Goal: Communication & Community: Share content

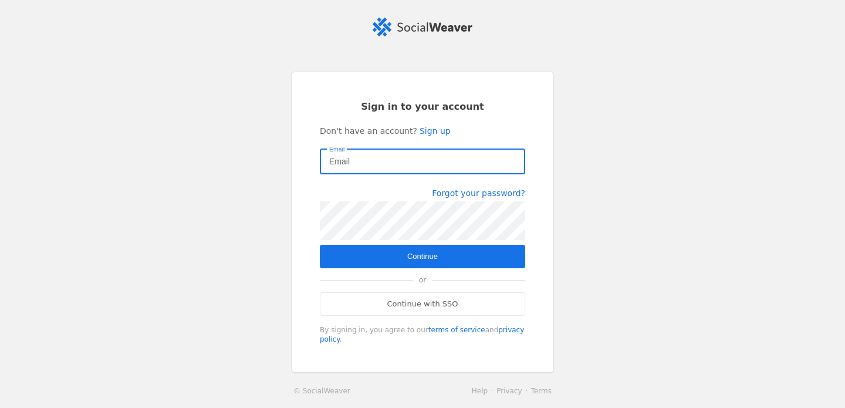
click at [367, 157] on input "Email" at bounding box center [422, 161] width 187 height 14
click at [384, 164] on input "Email" at bounding box center [422, 161] width 187 height 14
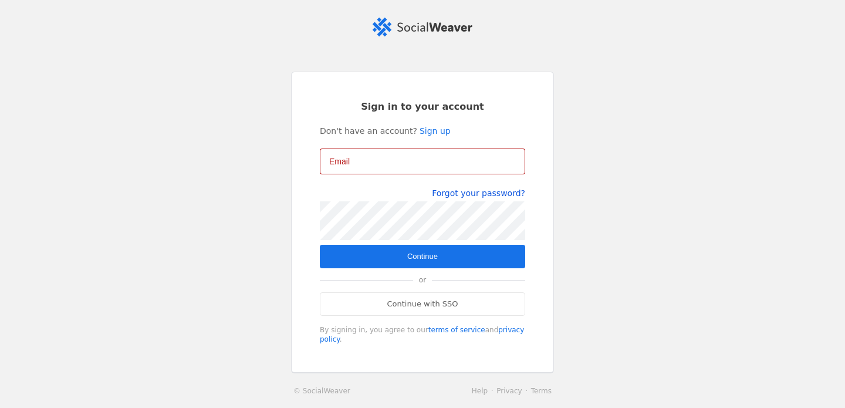
type input "[EMAIL_ADDRESS][DOMAIN_NAME]"
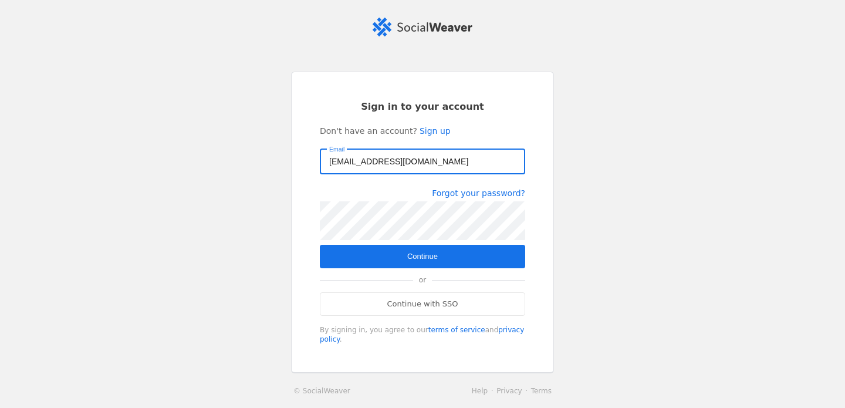
click at [443, 257] on span "submit" at bounding box center [422, 256] width 205 height 23
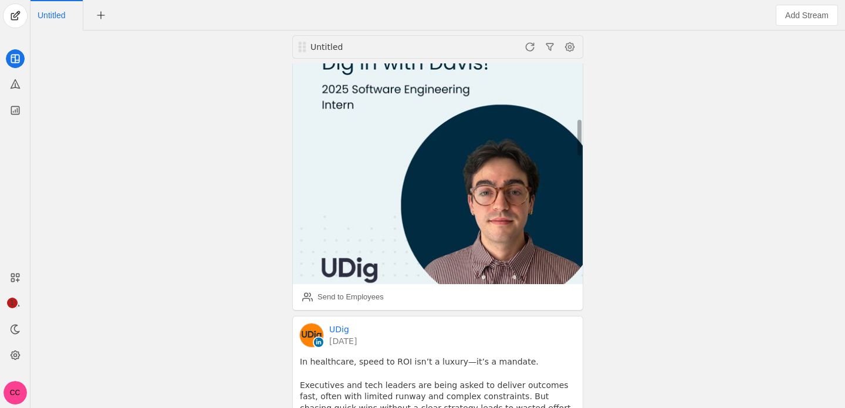
scroll to position [528, 0]
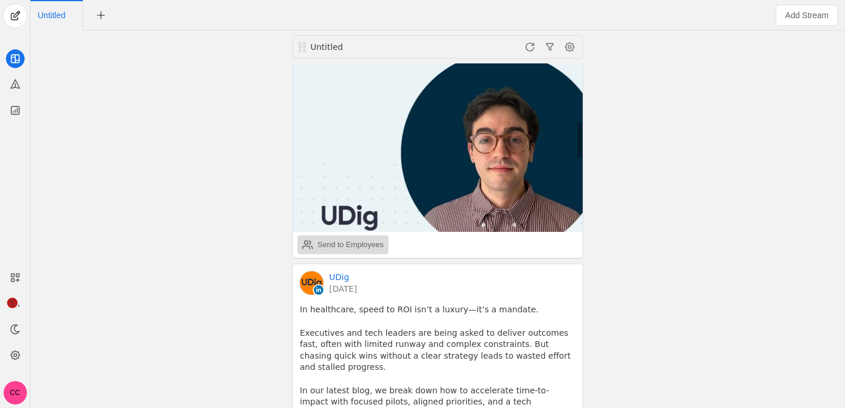
click at [358, 239] on div "Send to Employees" at bounding box center [351, 245] width 66 height 12
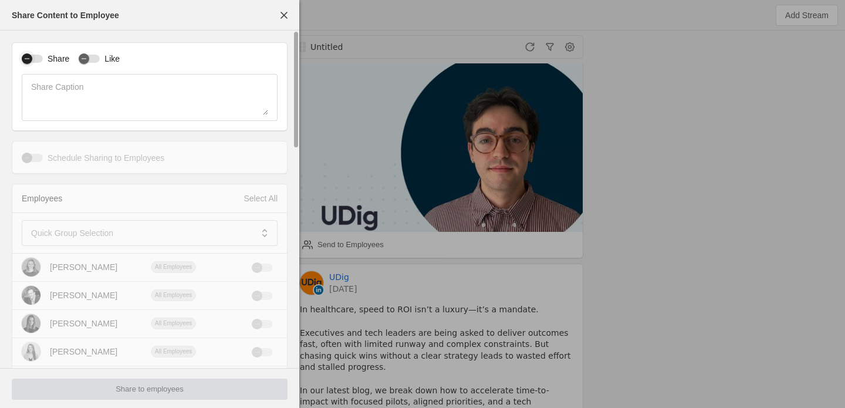
click at [38, 60] on div "button" at bounding box center [32, 59] width 21 height 8
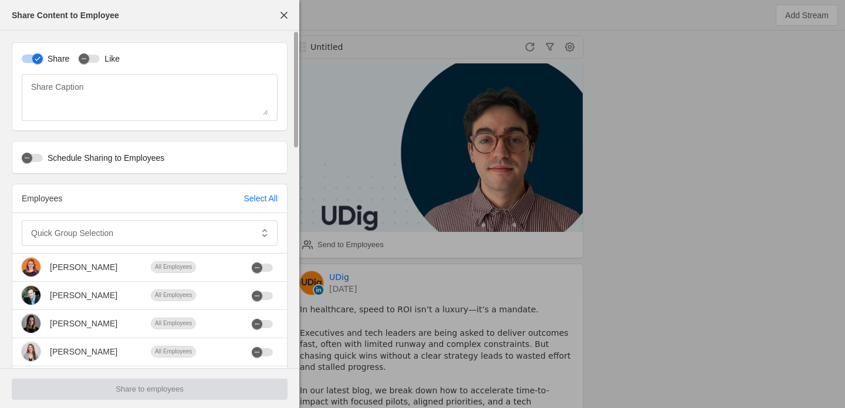
click at [109, 59] on label "Like" at bounding box center [110, 59] width 20 height 12
click at [100, 59] on button "Like" at bounding box center [89, 59] width 21 height 8
click at [85, 221] on div at bounding box center [141, 233] width 221 height 26
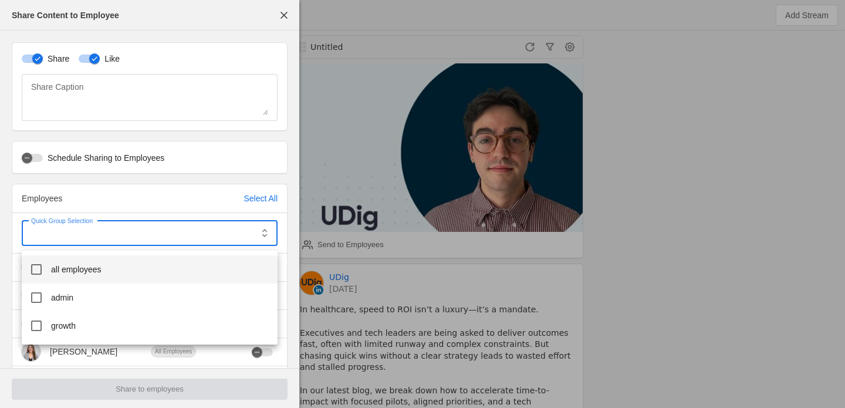
click at [78, 262] on mat-option "all employees" at bounding box center [150, 269] width 256 height 28
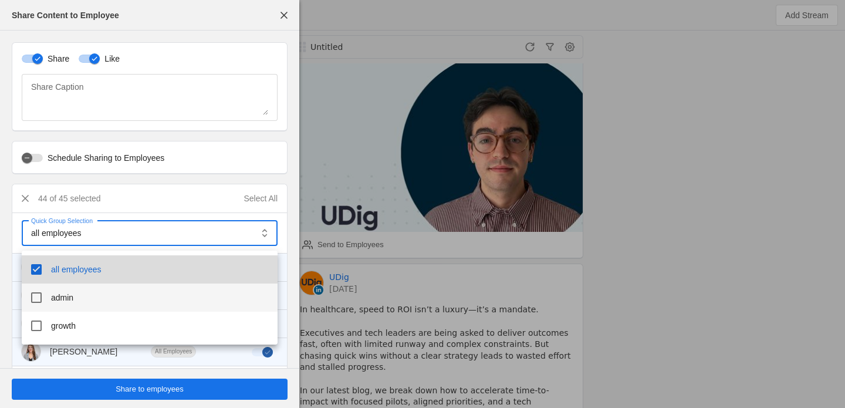
click at [72, 311] on mat-option "admin" at bounding box center [150, 298] width 256 height 28
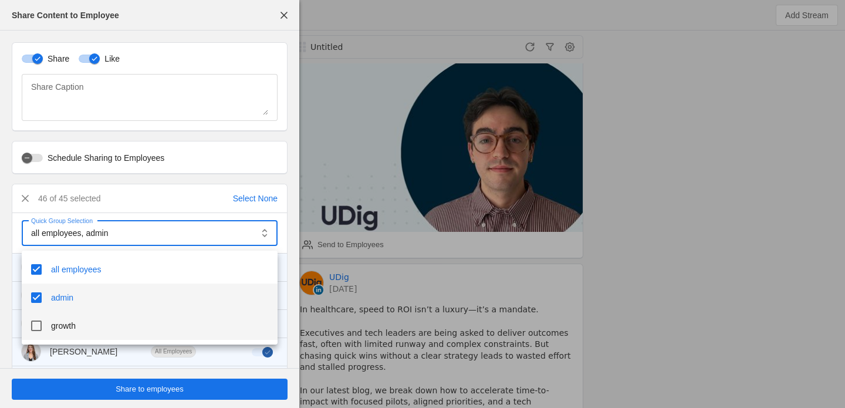
click at [67, 325] on span "growth" at bounding box center [63, 326] width 25 height 12
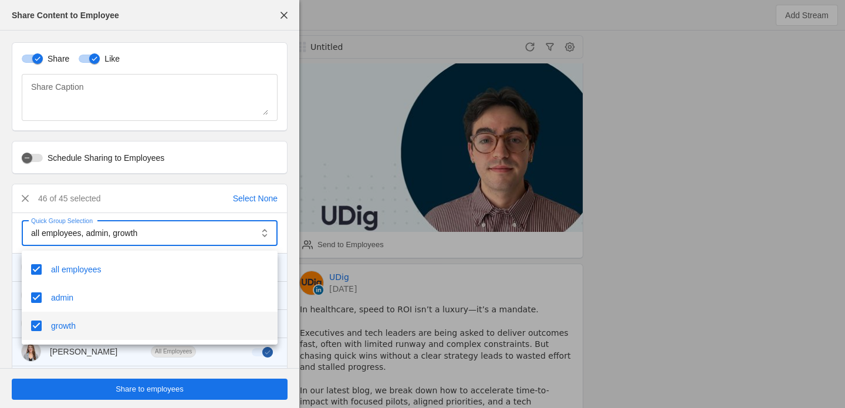
click at [88, 381] on div at bounding box center [422, 204] width 845 height 408
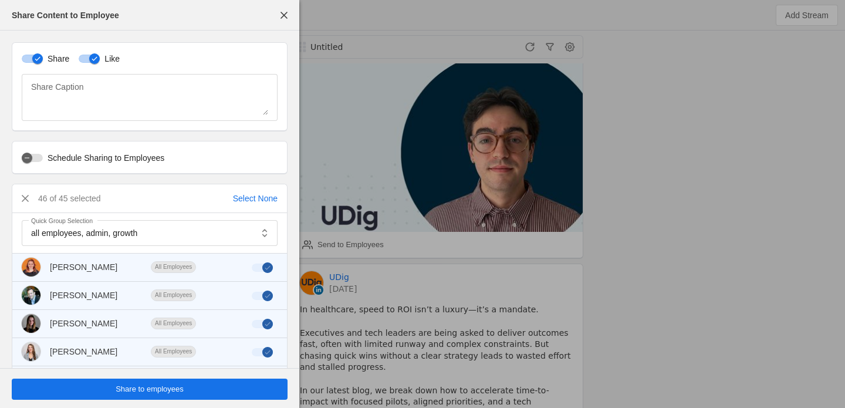
click at [87, 389] on span "undefined" at bounding box center [150, 389] width 276 height 21
